Goal: Task Accomplishment & Management: Manage account settings

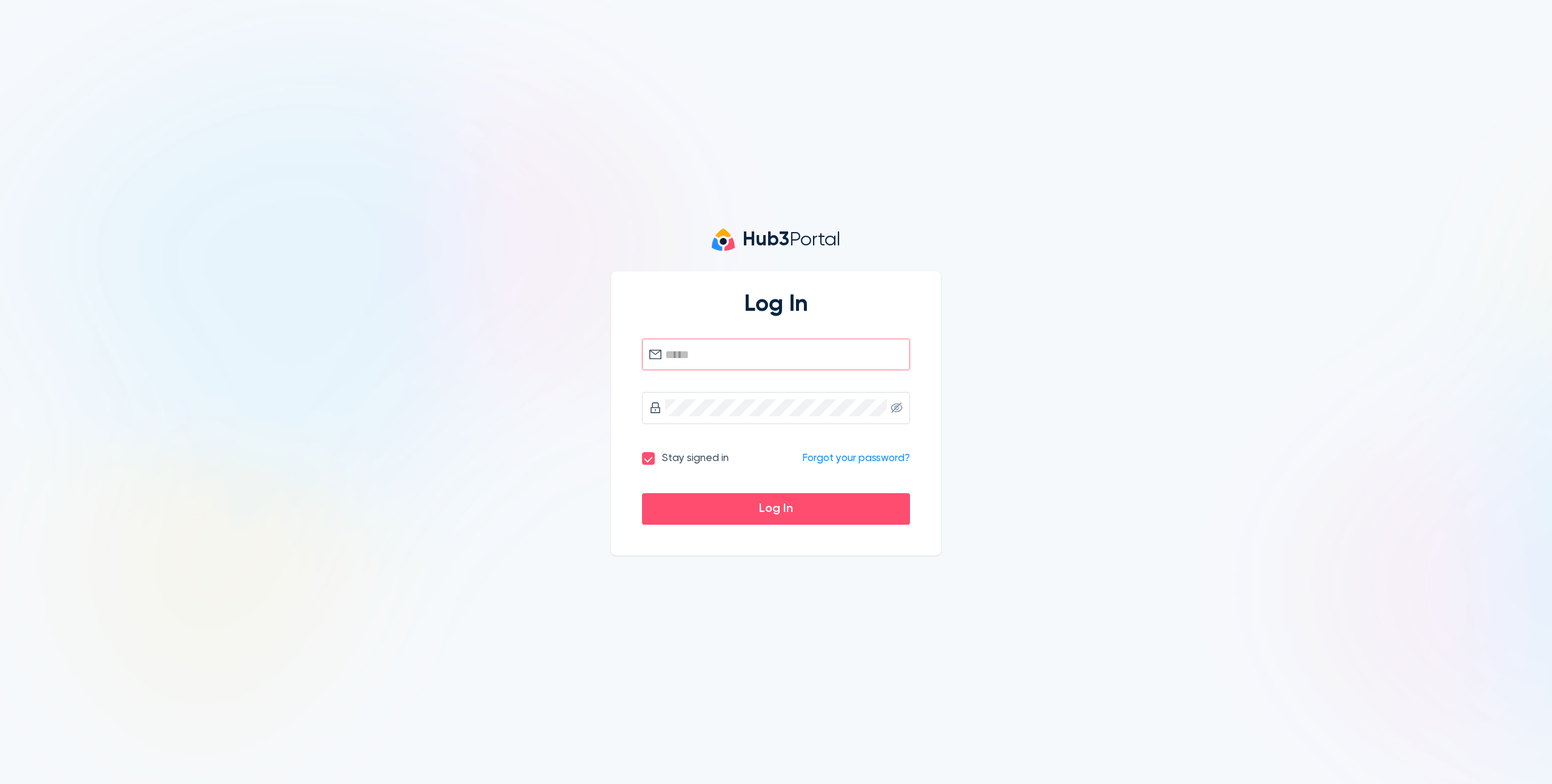
click at [689, 349] on input "text" at bounding box center [783, 354] width 237 height 17
type input "**********"
click at [642, 493] on button "Log In" at bounding box center [775, 510] width 268 height 32
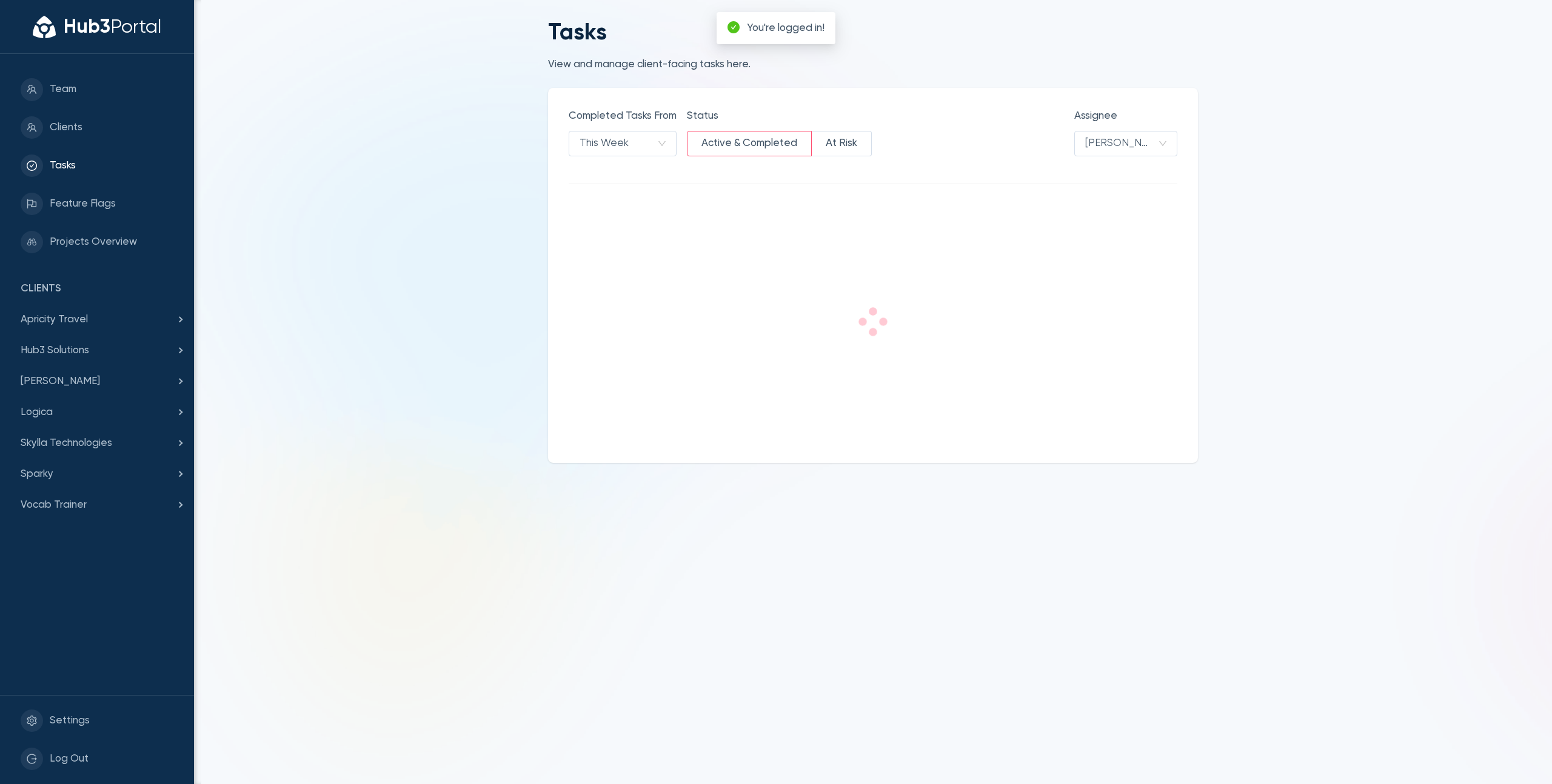
click at [374, 113] on main "Tasks View and manage client-facing tasks here. Completed Tasks From This Week …" at bounding box center [873, 392] width 1358 height 784
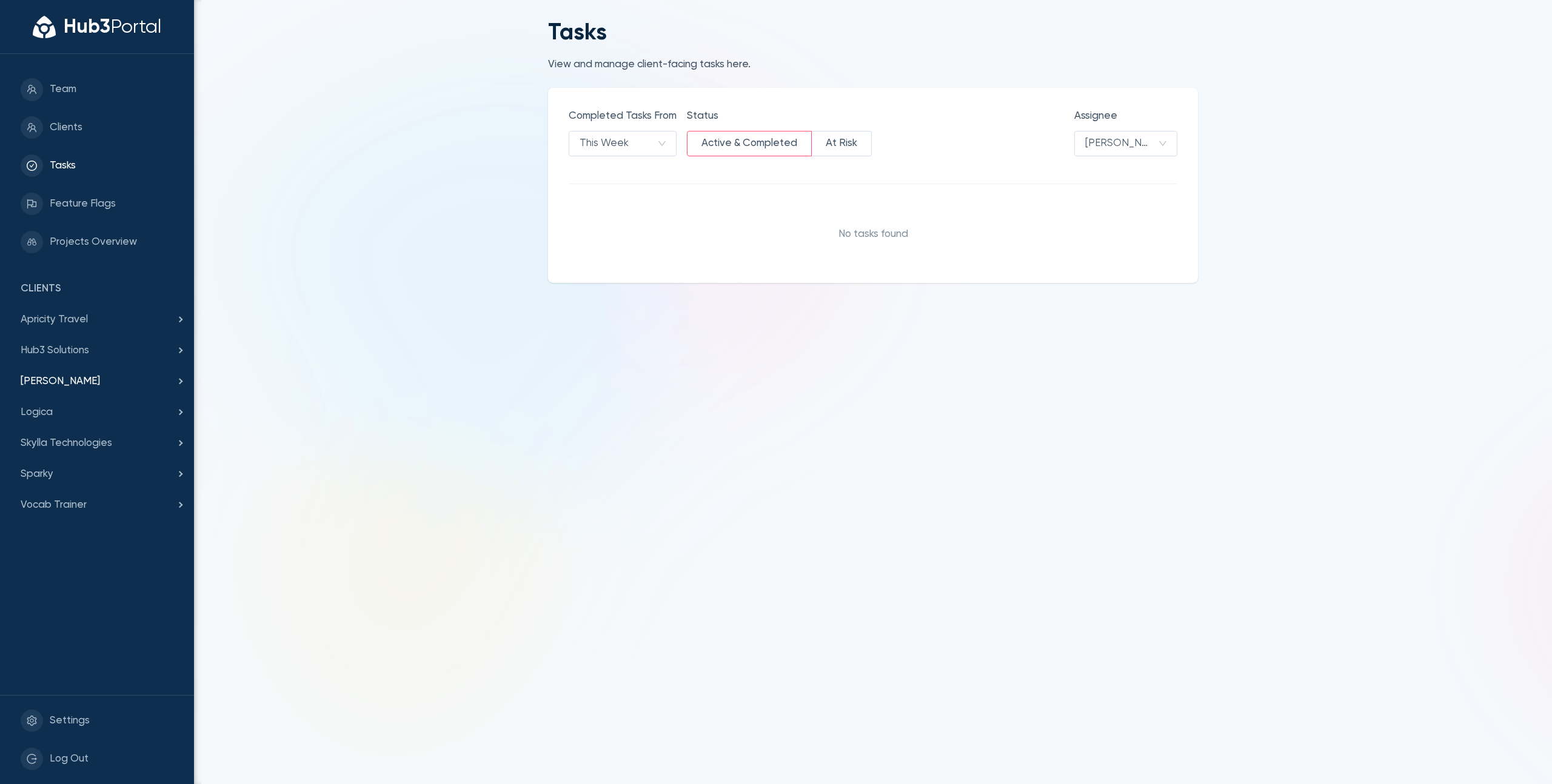
click at [118, 372] on div "[PERSON_NAME]" at bounding box center [97, 382] width 194 height 31
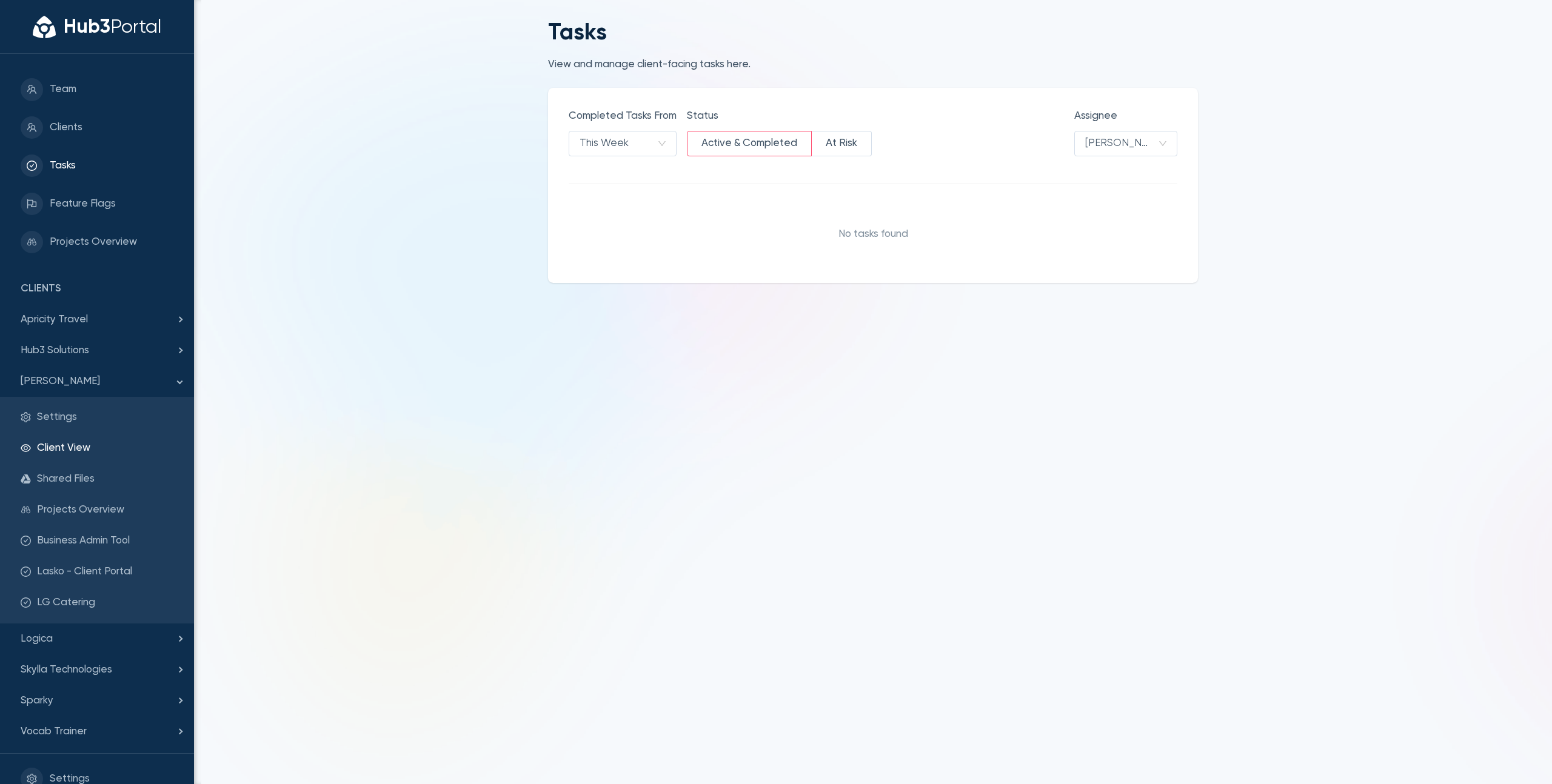
click at [61, 455] on span "Client View" at bounding box center [105, 449] width 137 height 16
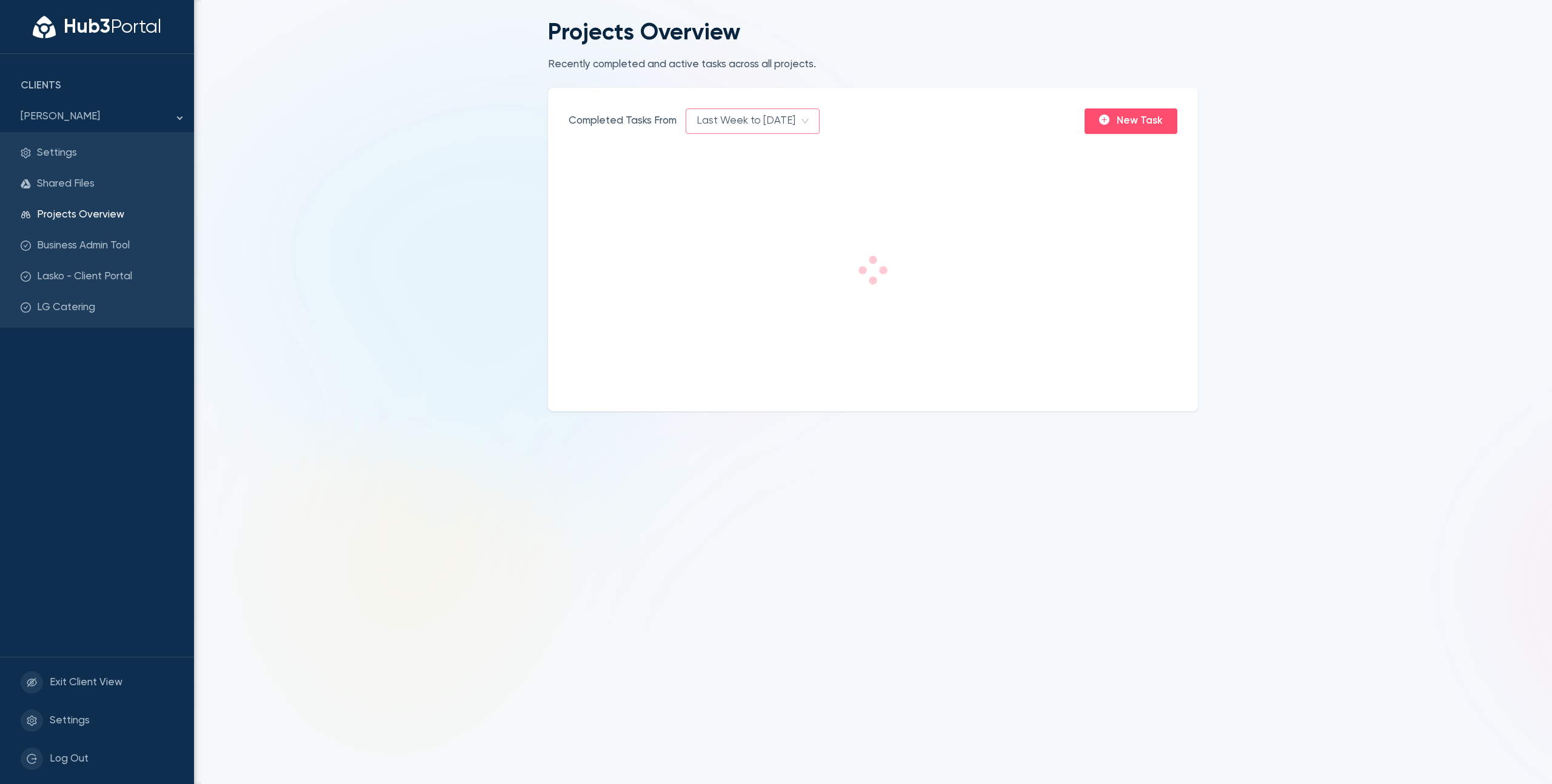
click at [729, 127] on span "Last Week to [DATE]" at bounding box center [753, 120] width 112 height 24
click at [733, 177] on div "Last Two Weeks to [DATE]" at bounding box center [762, 178] width 134 height 16
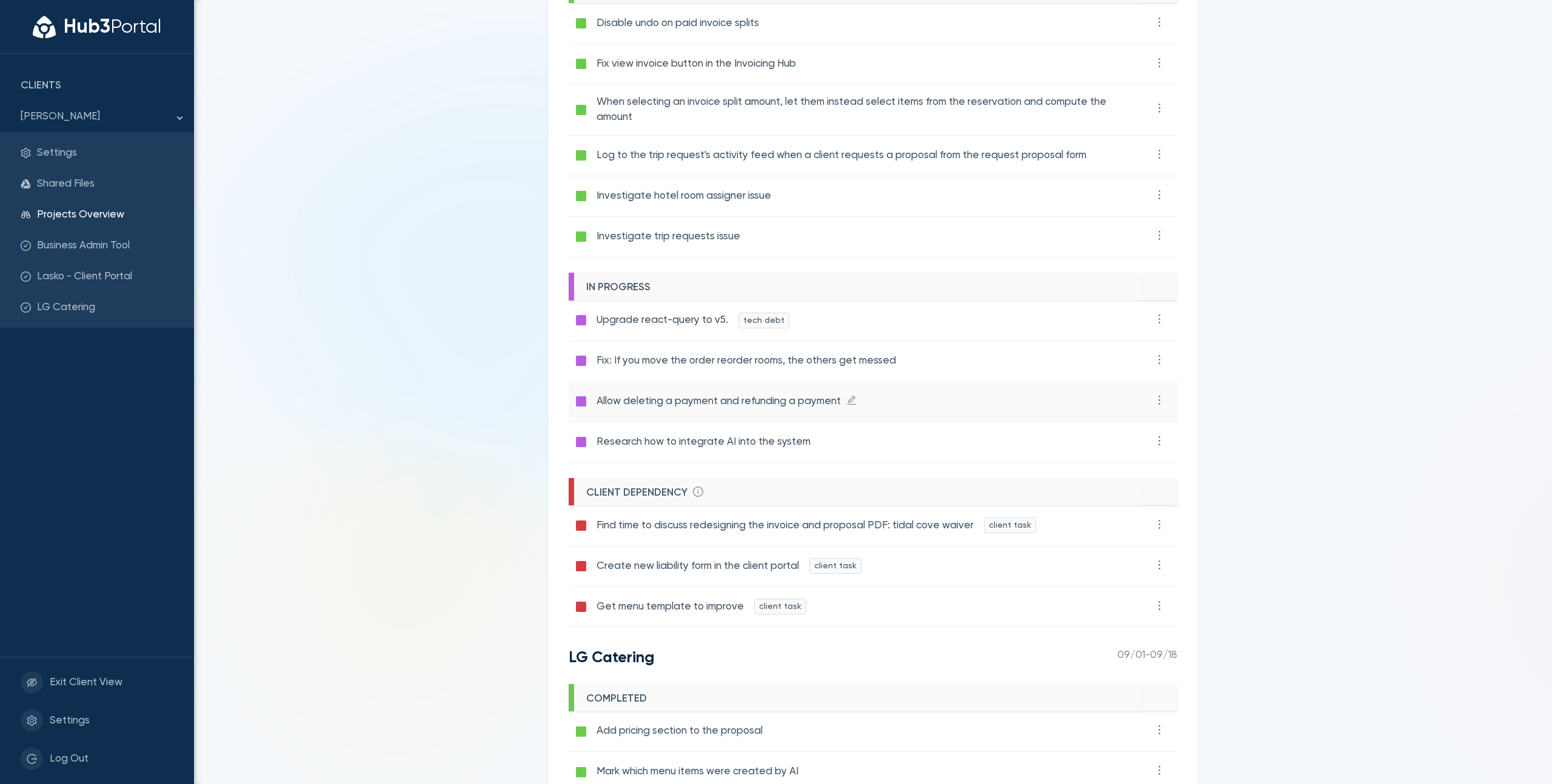
scroll to position [227, 0]
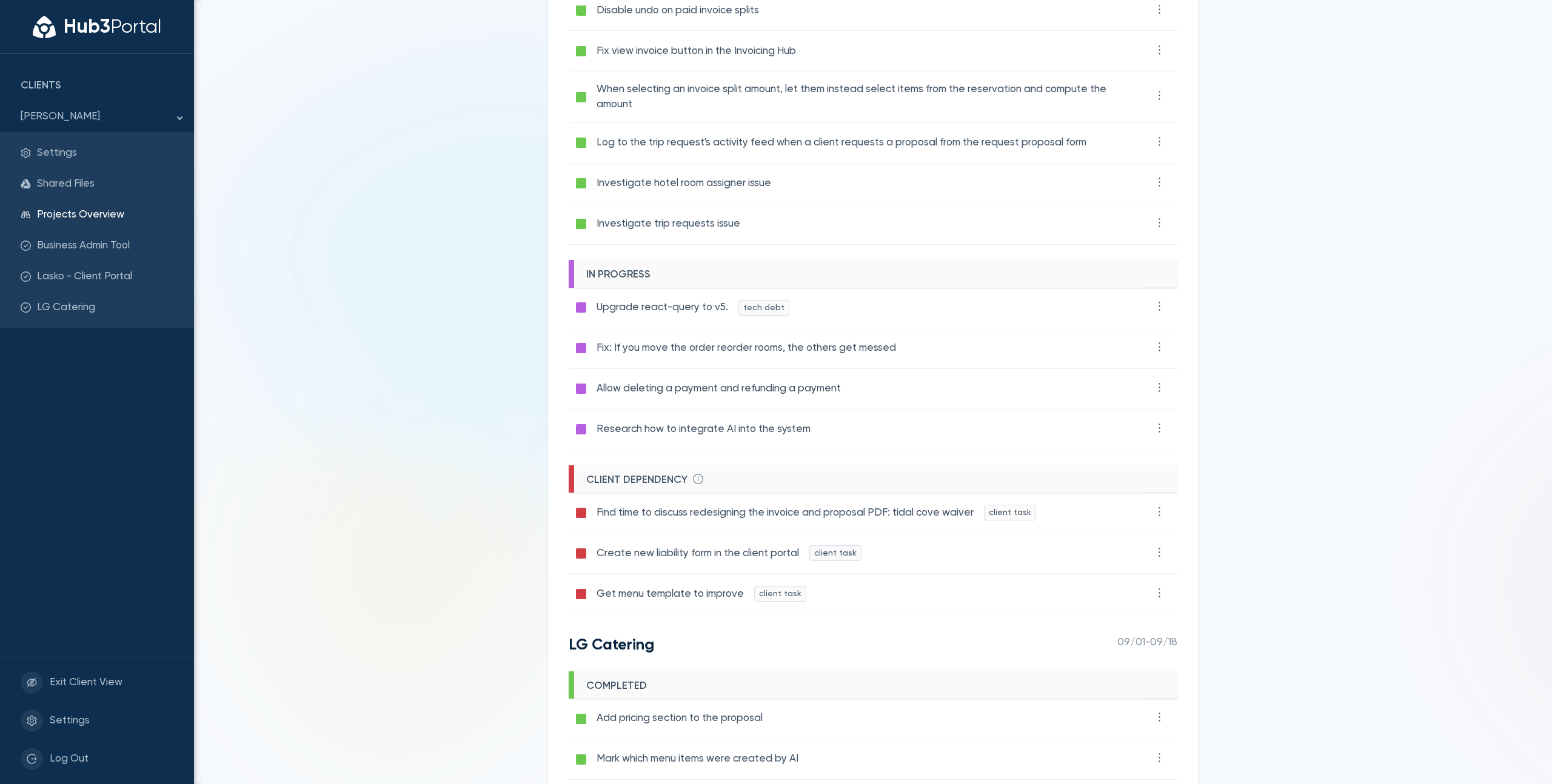
click at [312, 459] on main "Projects Overview Recently completed and active tasks across all projects. Comp…" at bounding box center [873, 392] width 1358 height 784
click at [491, 532] on main "Projects Overview Recently completed and active tasks across all projects. Comp…" at bounding box center [873, 392] width 1358 height 784
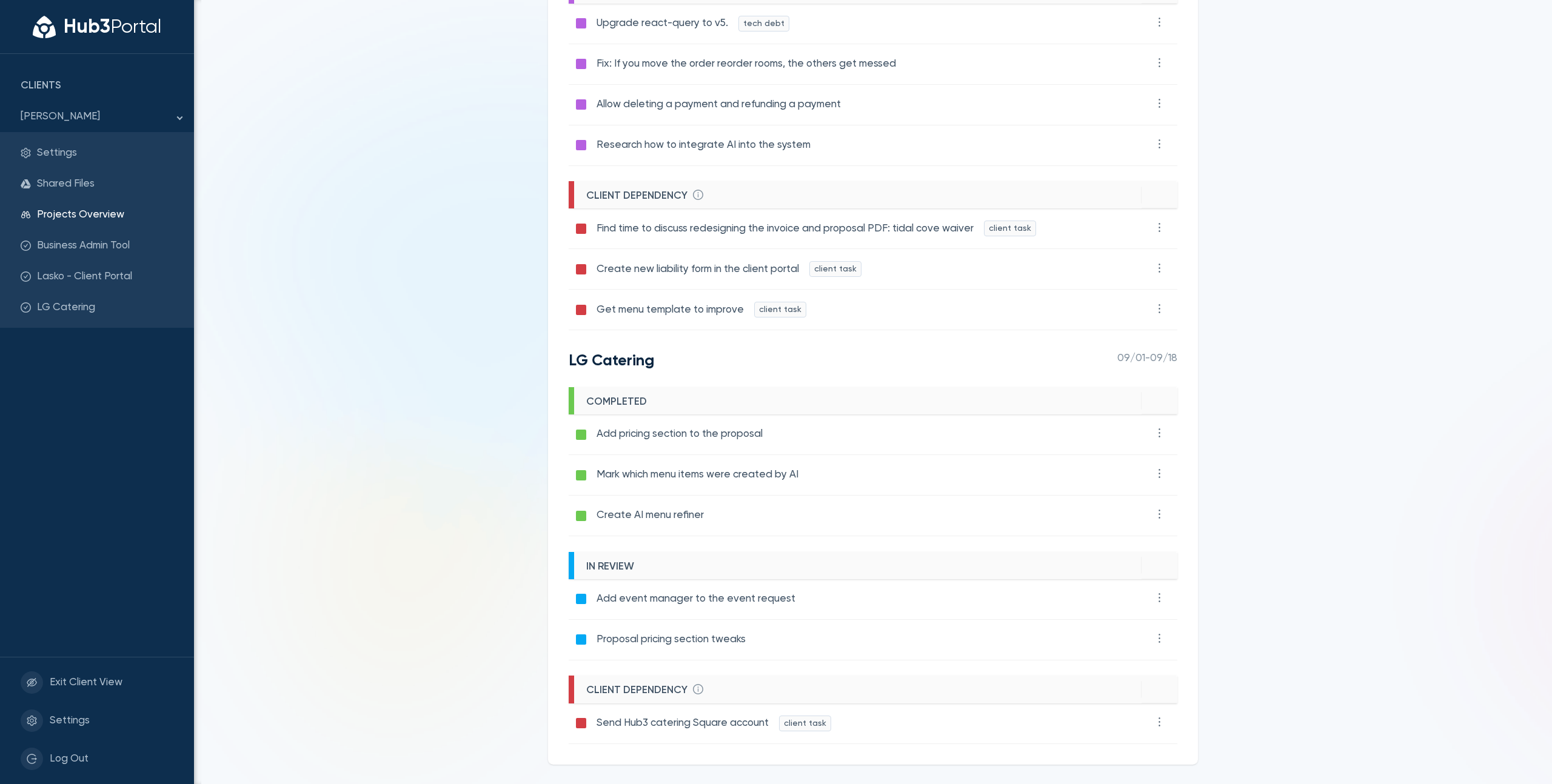
scroll to position [512, 0]
click at [577, 634] on div at bounding box center [581, 639] width 10 height 10
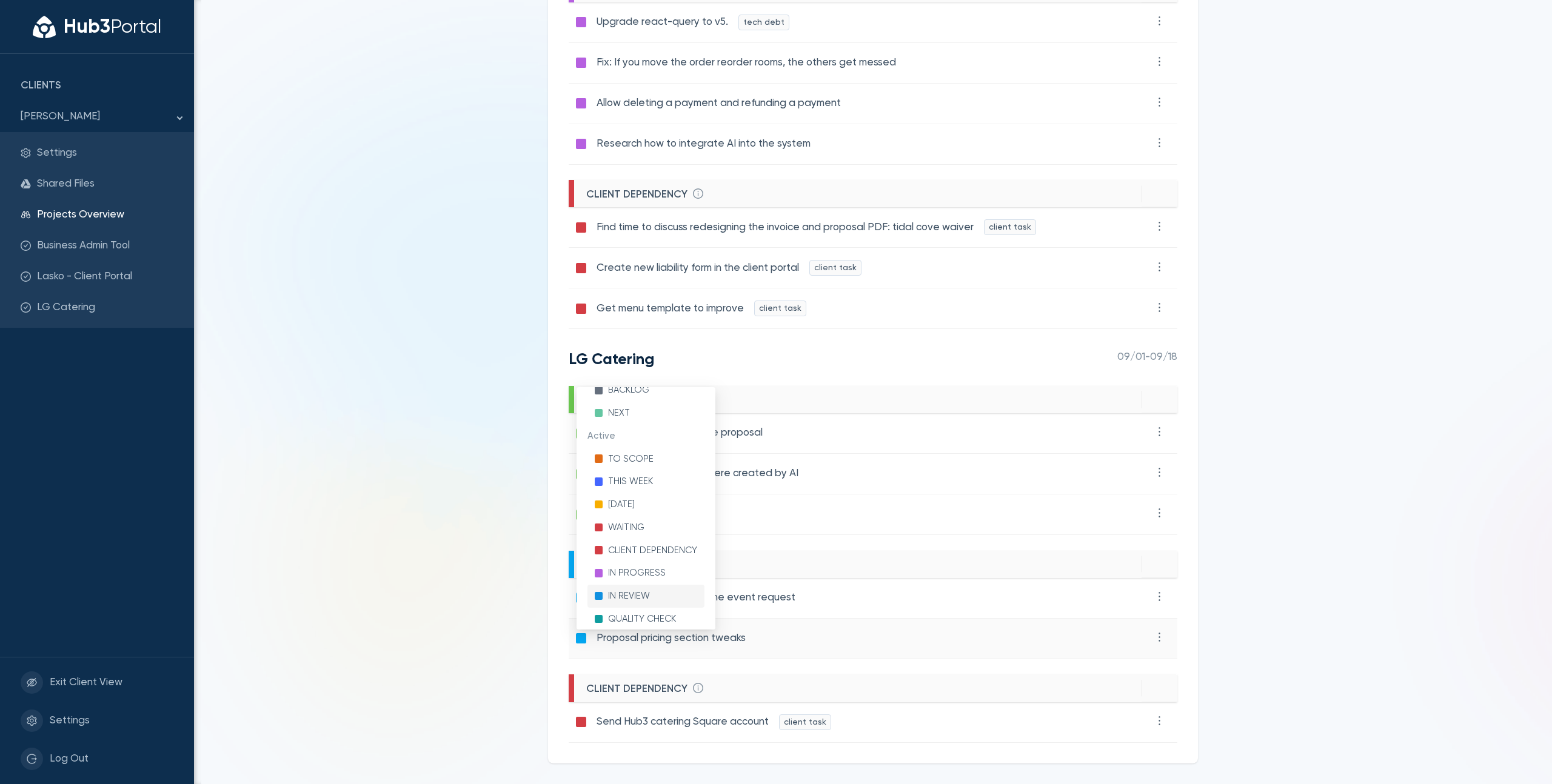
scroll to position [177, 0]
click at [642, 618] on span "completed" at bounding box center [634, 614] width 53 height 12
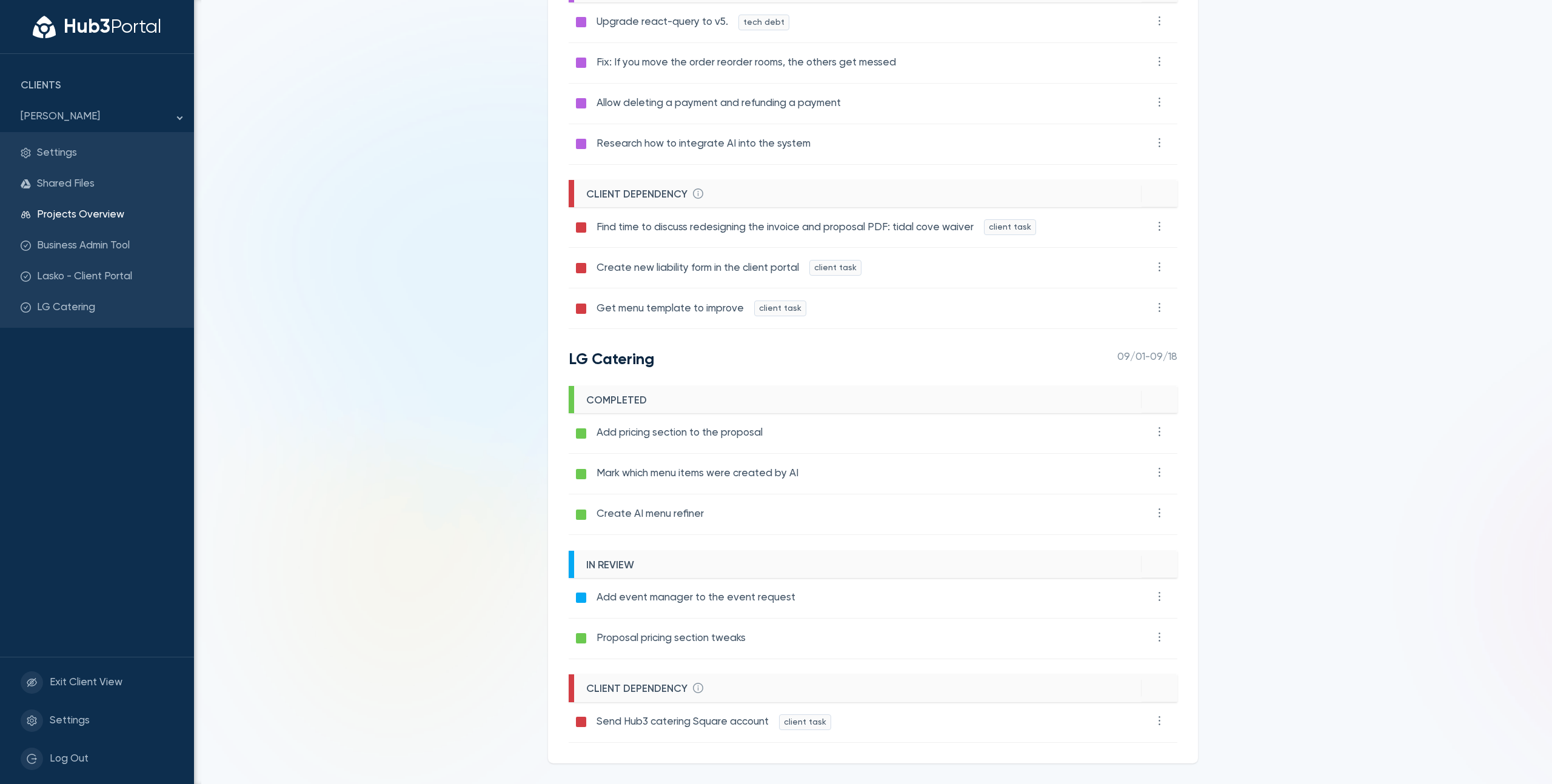
click at [448, 561] on main "Projects Overview Recently completed and active tasks across all projects. Comp…" at bounding box center [873, 392] width 1358 height 784
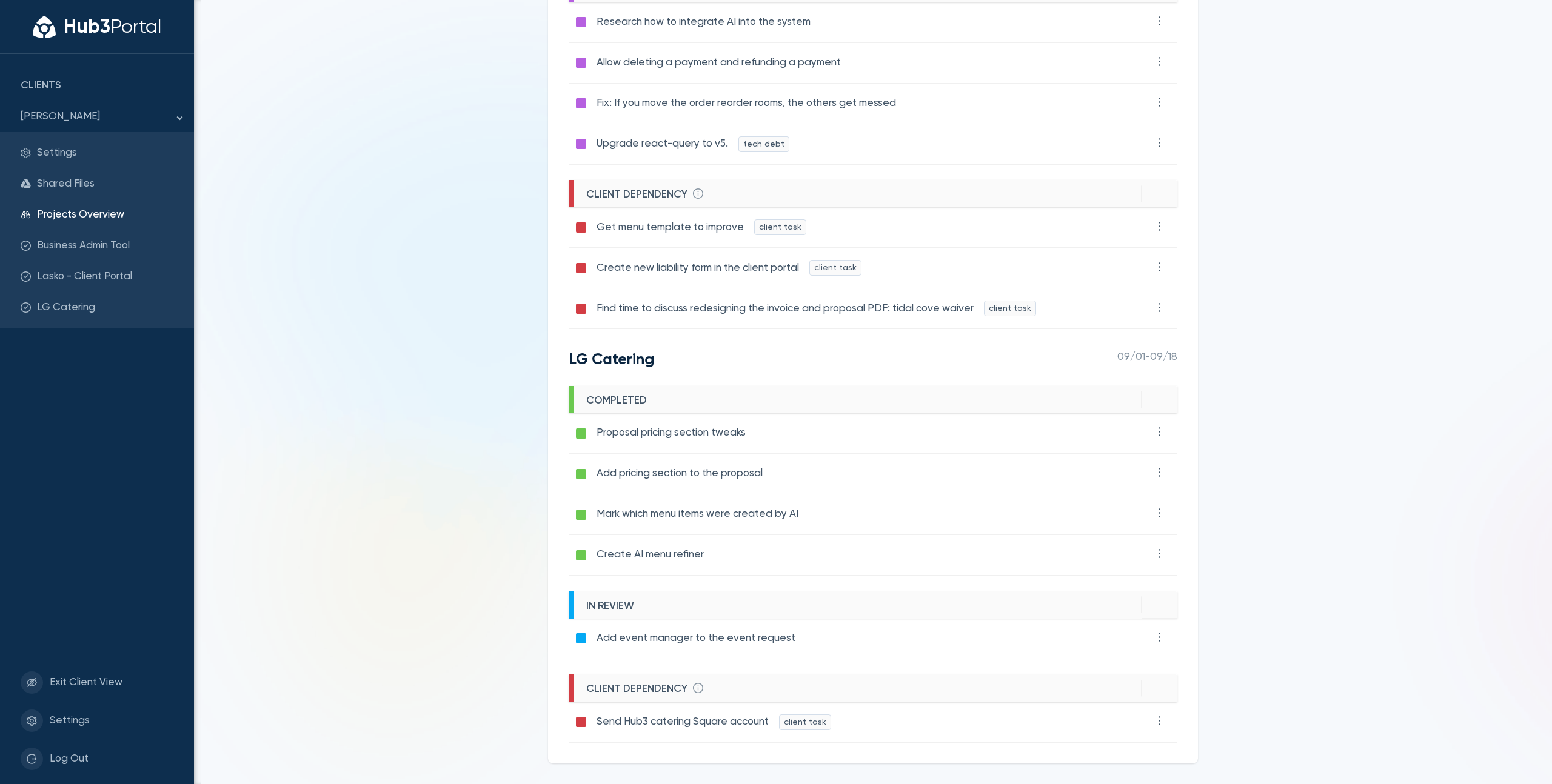
click at [539, 160] on div "Projects Overview Recently completed and active tasks across all projects. Comp…" at bounding box center [872, 136] width 691 height 1297
click at [531, 185] on div "Projects Overview Recently completed and active tasks across all projects. Comp…" at bounding box center [872, 136] width 691 height 1297
click at [291, 243] on main "Projects Overview Recently completed and active tasks across all projects. Comp…" at bounding box center [873, 392] width 1358 height 784
click at [482, 150] on main "Projects Overview Recently completed and active tasks across all projects. Comp…" at bounding box center [873, 392] width 1358 height 784
click at [296, 169] on main "Projects Overview Recently completed and active tasks across all projects. Comp…" at bounding box center [873, 392] width 1358 height 784
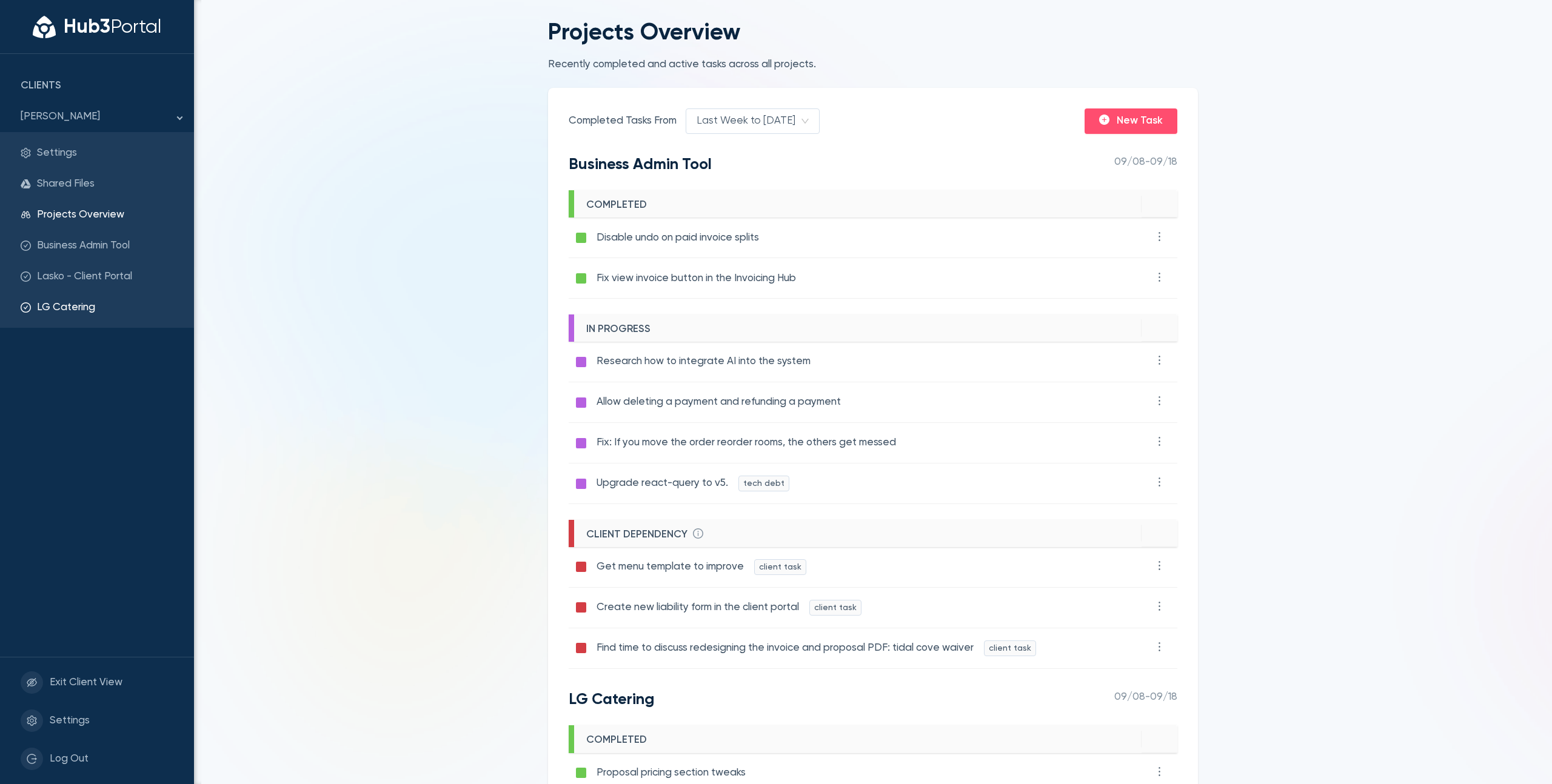
click at [109, 312] on span "LG Catering" at bounding box center [105, 308] width 137 height 16
